Goal: Find specific page/section: Find specific page/section

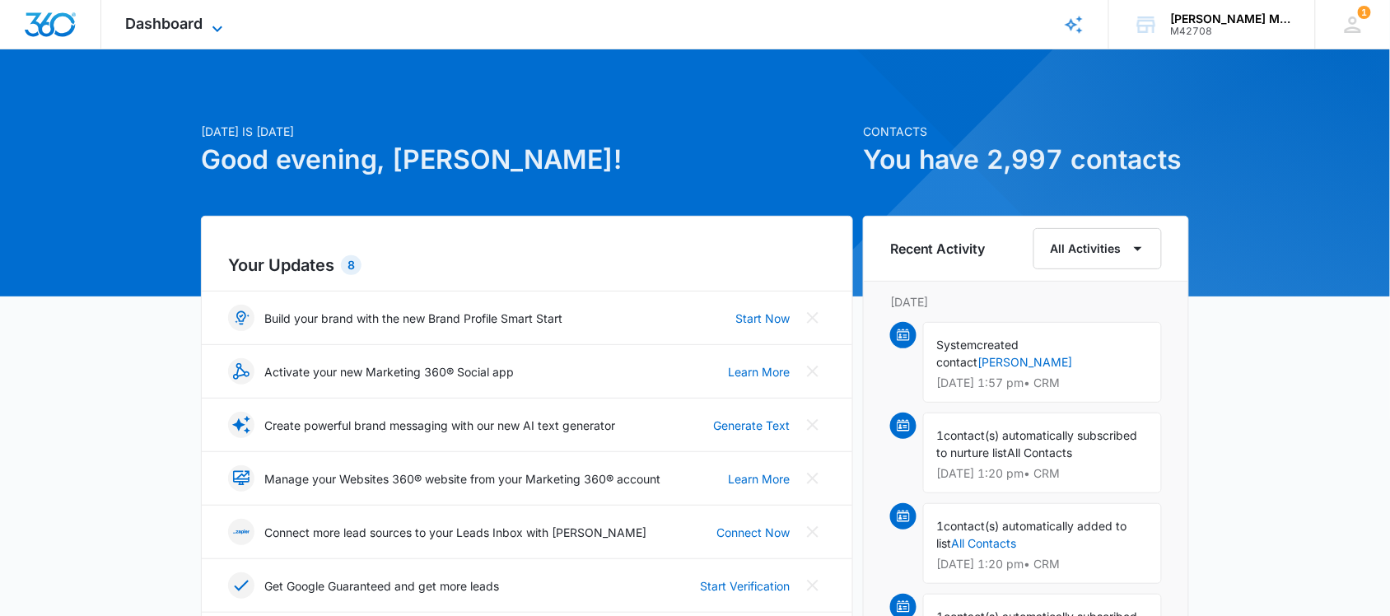
click at [183, 27] on span "Dashboard" at bounding box center [164, 23] width 77 height 17
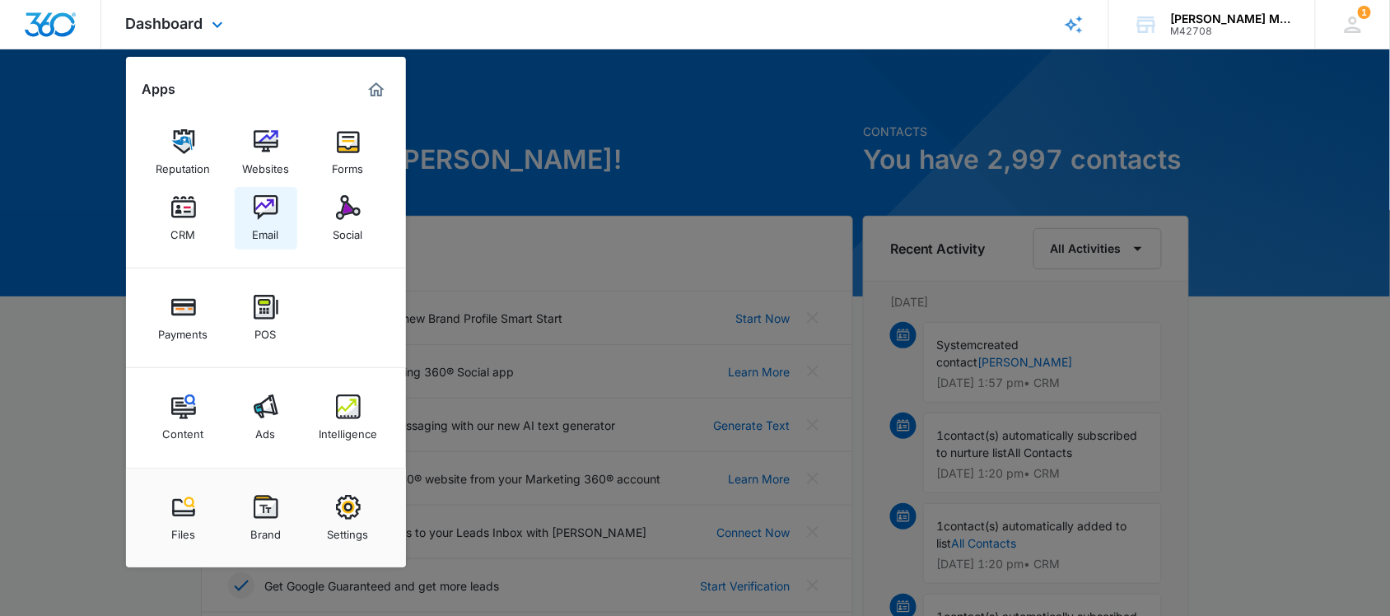
click at [268, 207] on img at bounding box center [266, 207] width 25 height 25
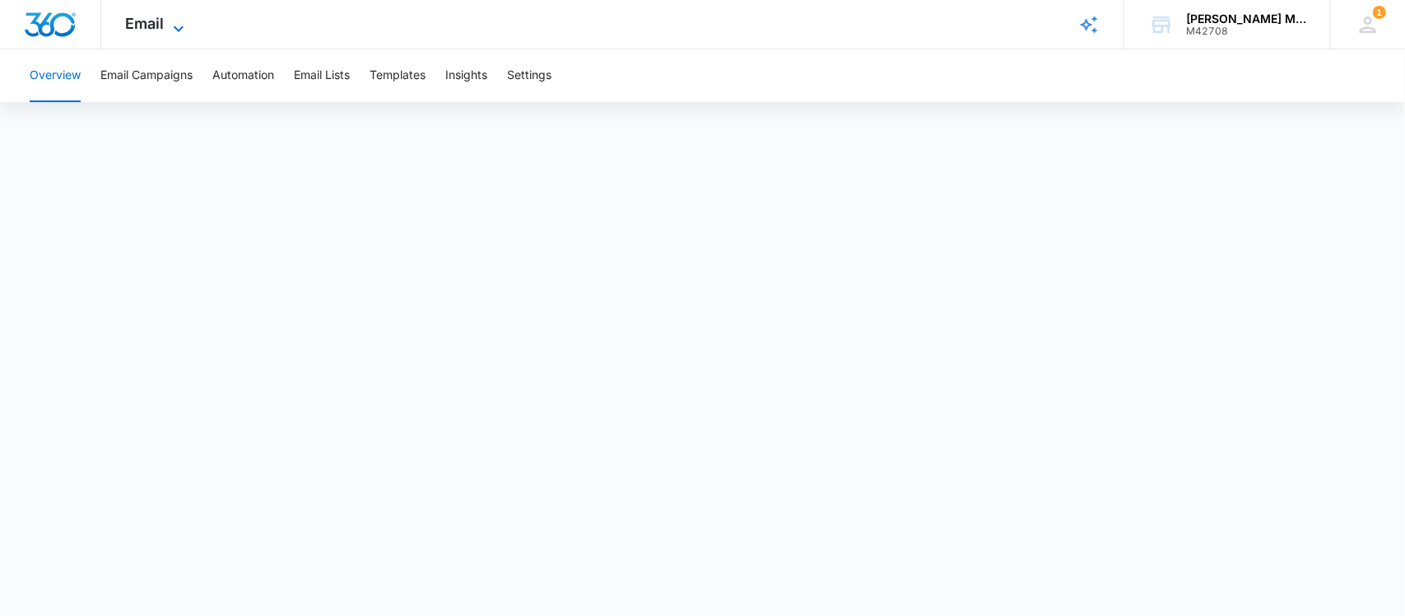
click at [162, 21] on span "Email" at bounding box center [145, 23] width 39 height 17
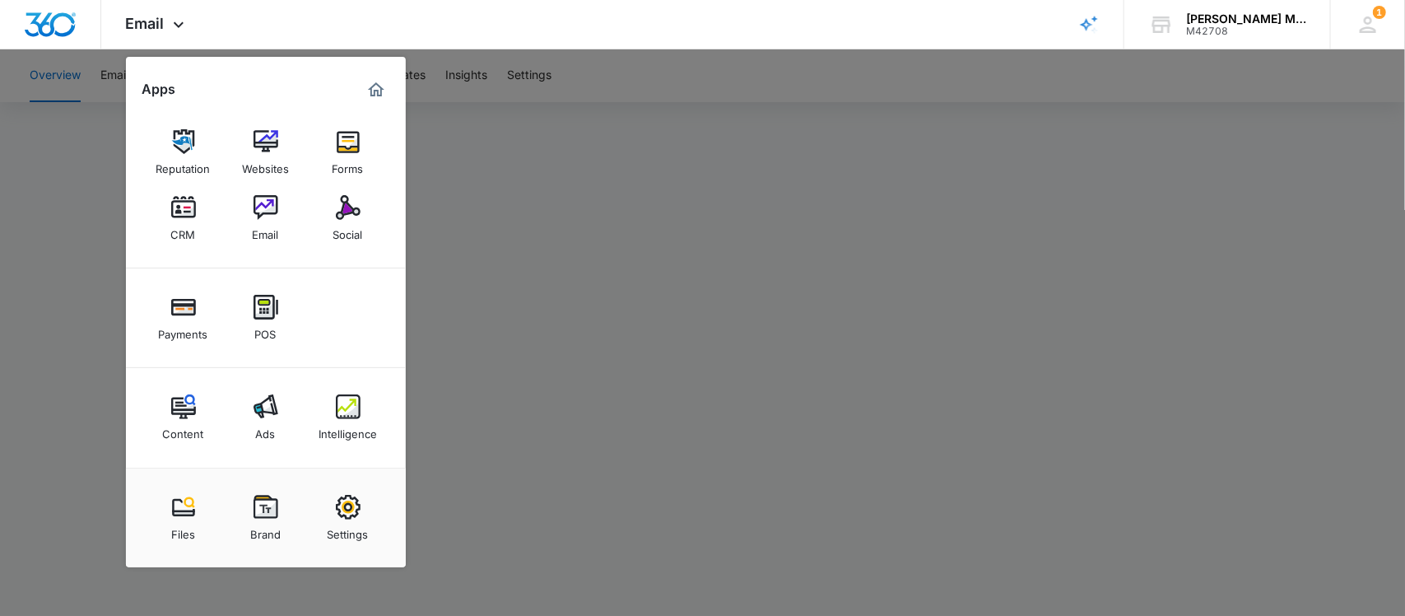
click at [556, 189] on div at bounding box center [702, 308] width 1405 height 616
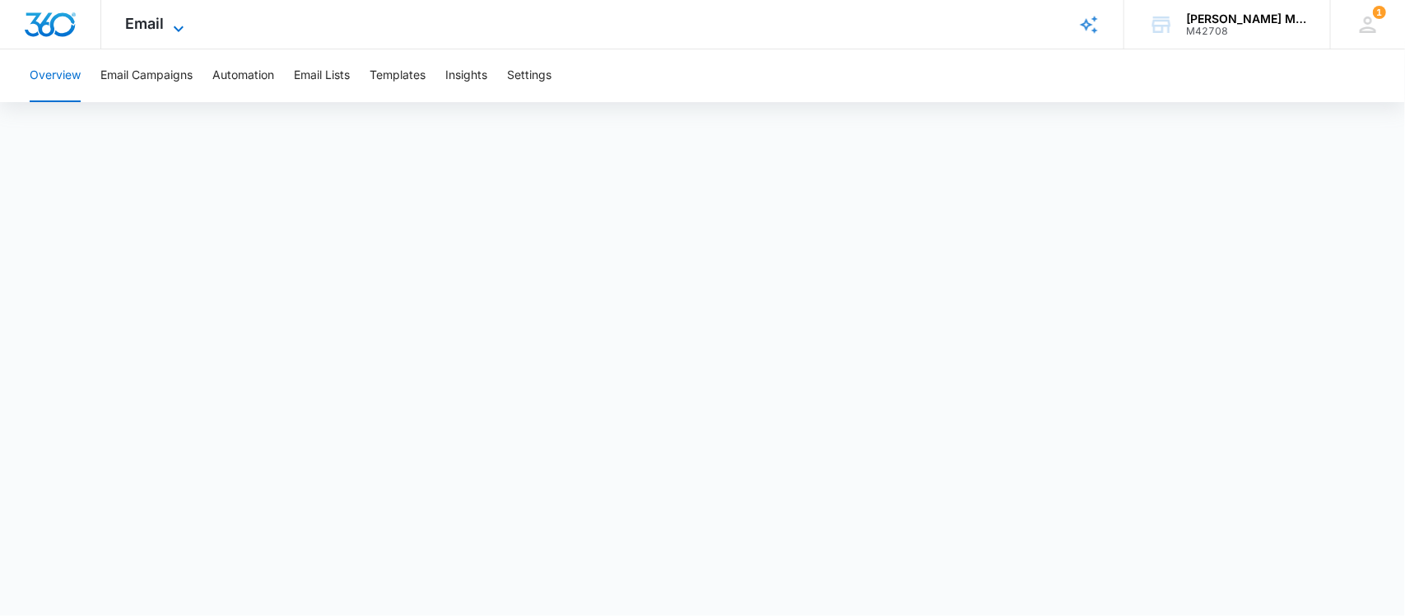
click at [152, 18] on span "Email" at bounding box center [145, 23] width 39 height 17
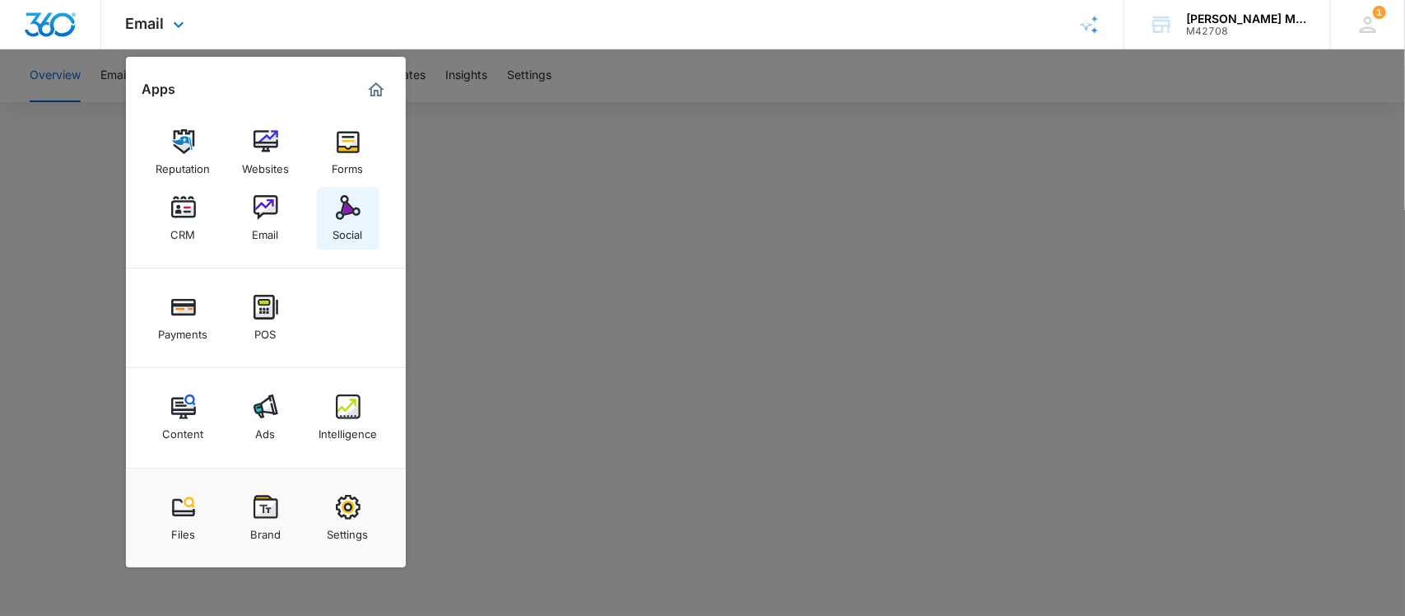
click at [347, 207] on img at bounding box center [348, 207] width 25 height 25
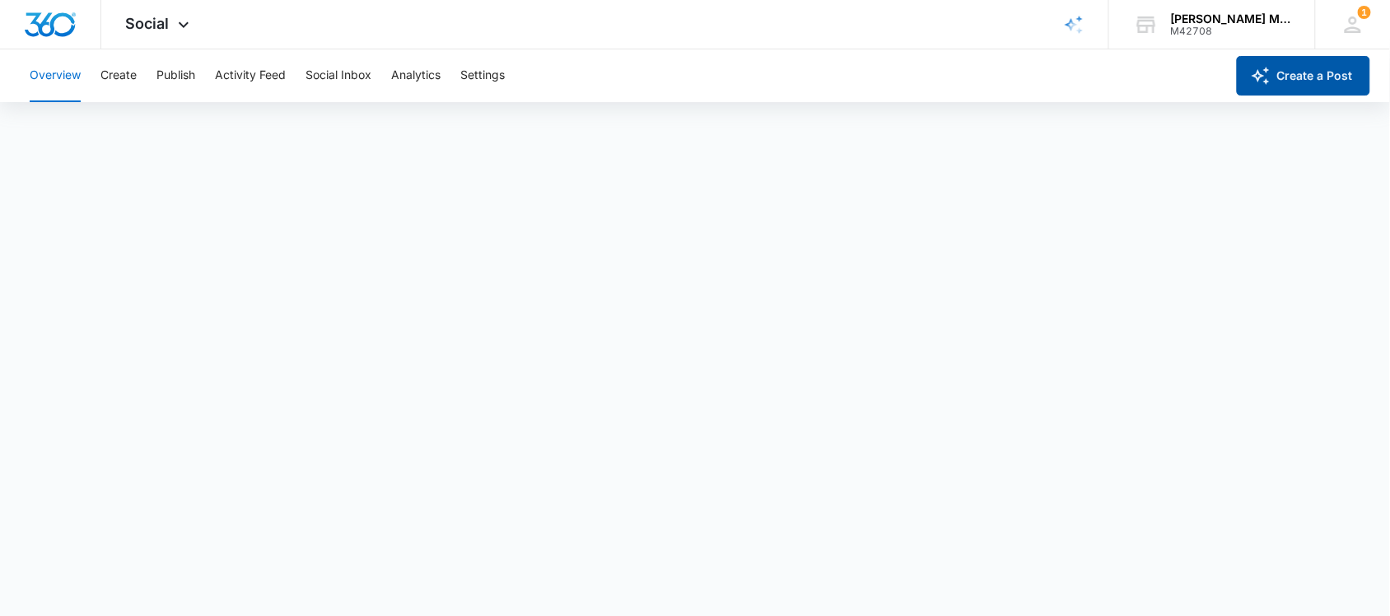
click at [1253, 78] on icon "button" at bounding box center [1261, 76] width 20 height 20
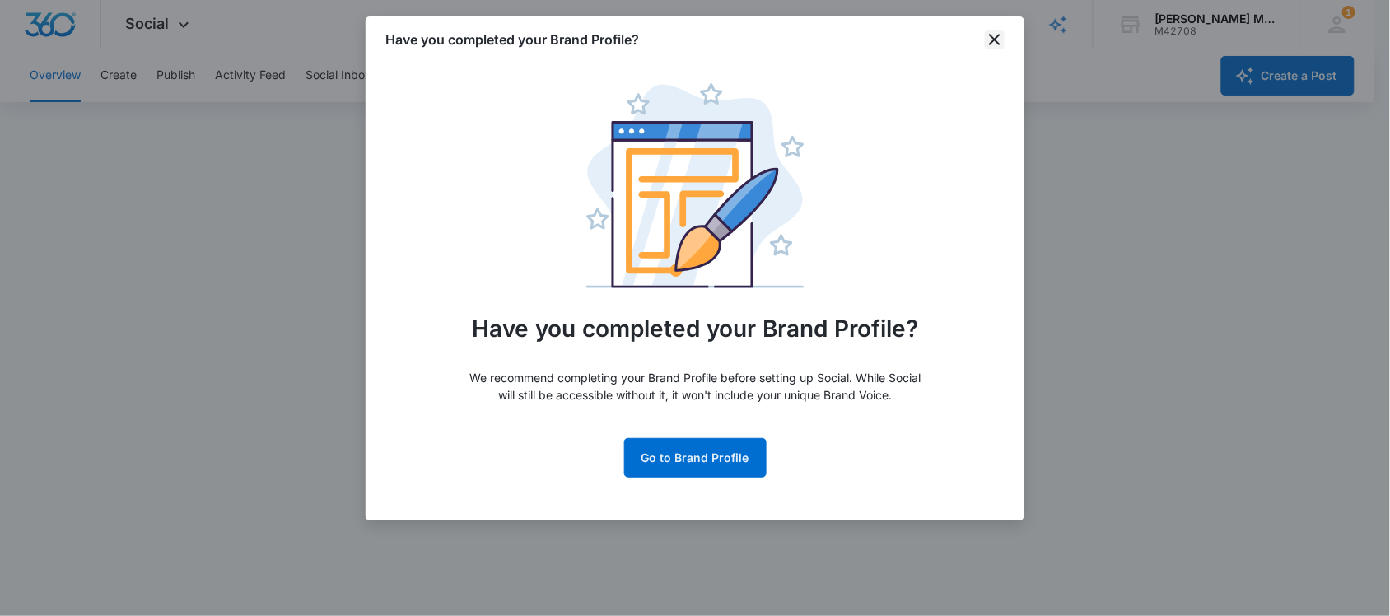
click at [995, 37] on icon "close" at bounding box center [995, 40] width 20 height 20
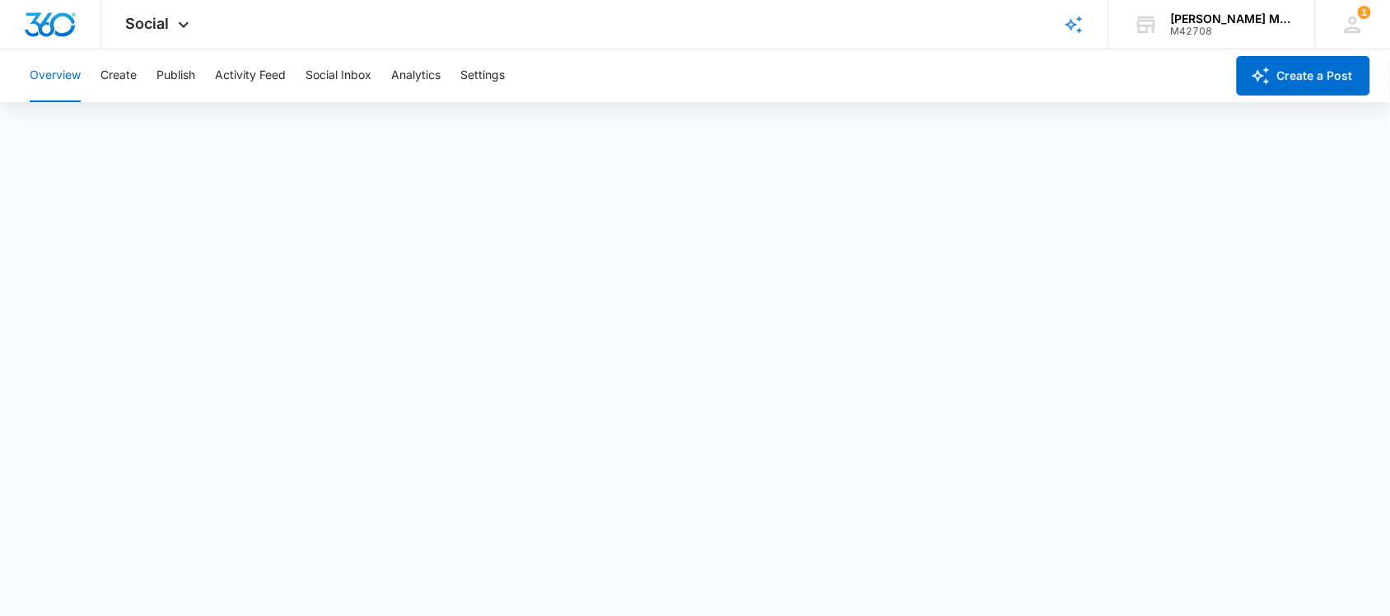
scroll to position [5, 0]
